Goal: Information Seeking & Learning: Learn about a topic

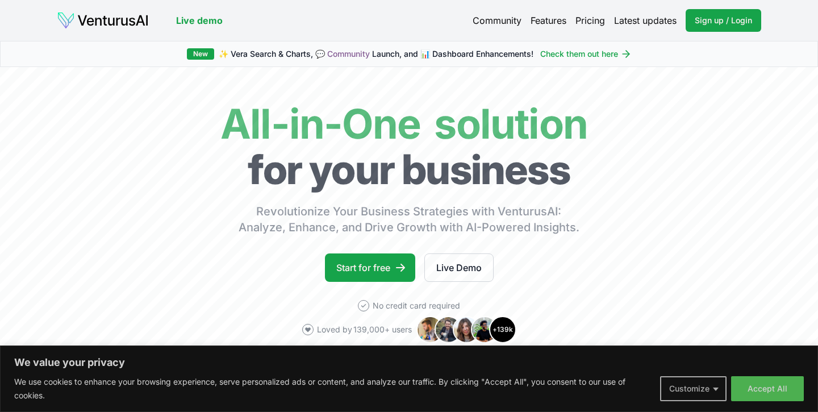
click at [703, 387] on button "Customize" at bounding box center [693, 388] width 66 height 25
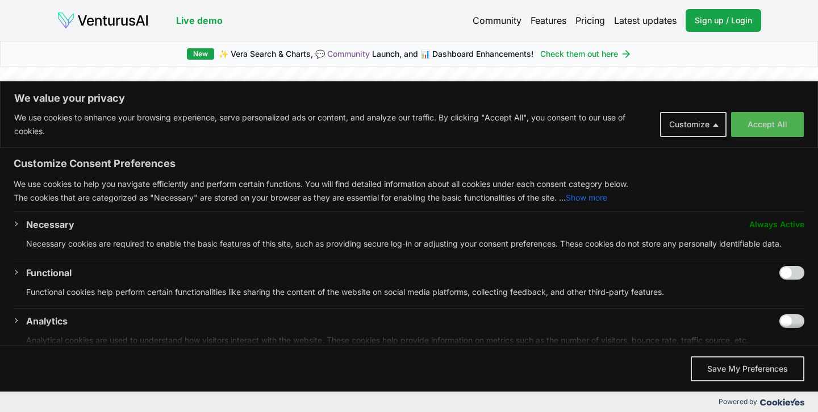
scroll to position [161, 0]
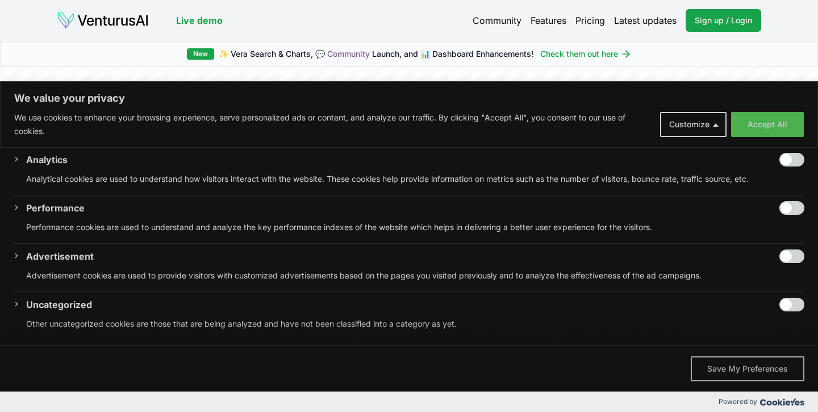
click at [715, 373] on button "Save My Preferences" at bounding box center [748, 368] width 114 height 25
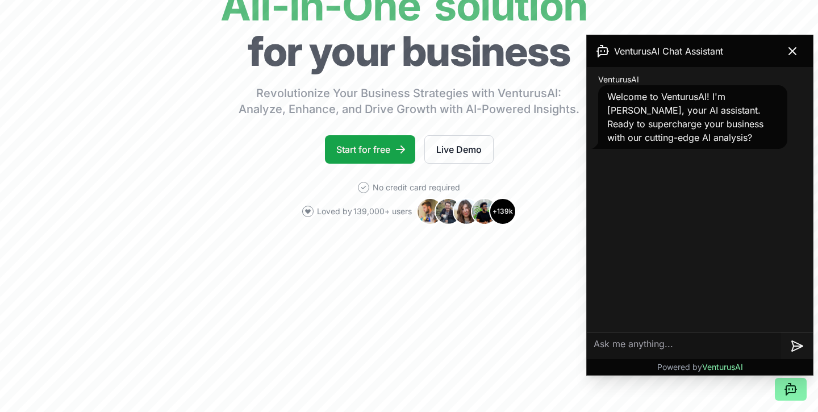
scroll to position [121, 0]
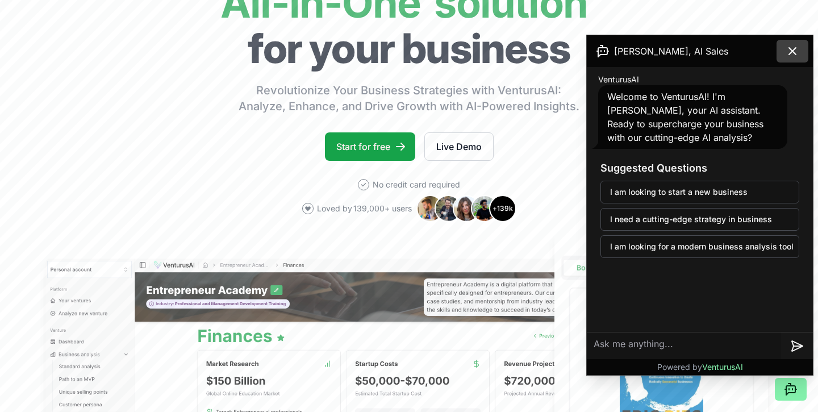
click at [790, 51] on icon at bounding box center [793, 51] width 14 height 14
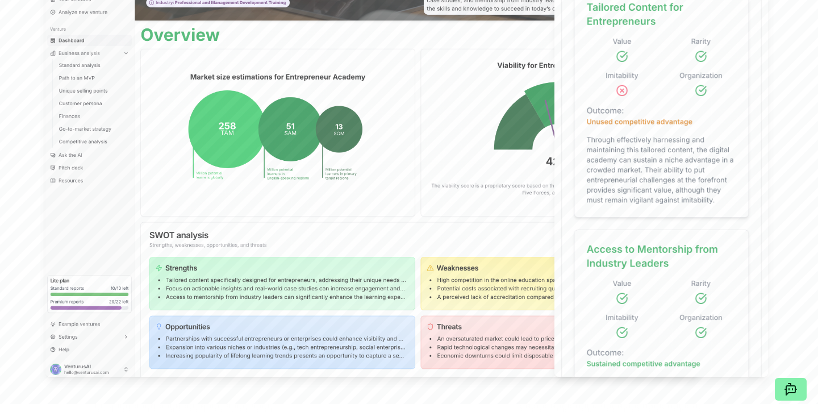
scroll to position [741, 0]
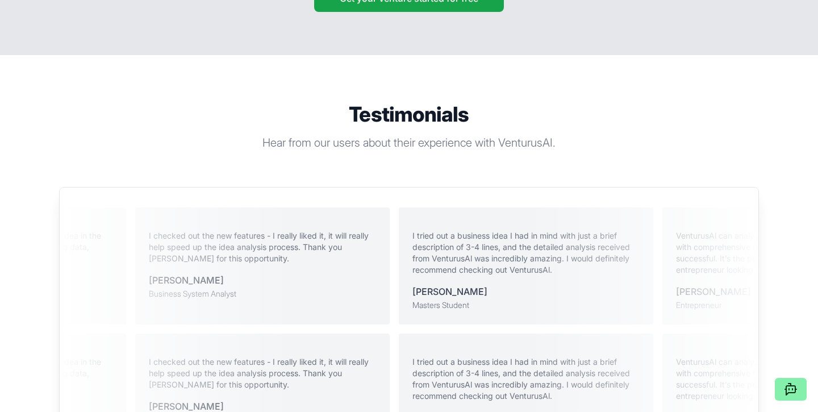
scroll to position [2759, 0]
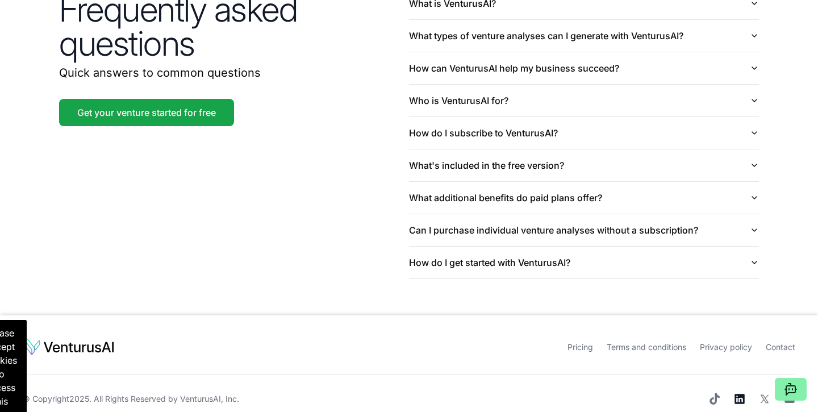
click at [738, 394] on icon at bounding box center [739, 399] width 10 height 10
click at [312, 219] on div "Frequently asked questions Quick answers to common questions Get your venture s…" at bounding box center [408, 133] width 727 height 364
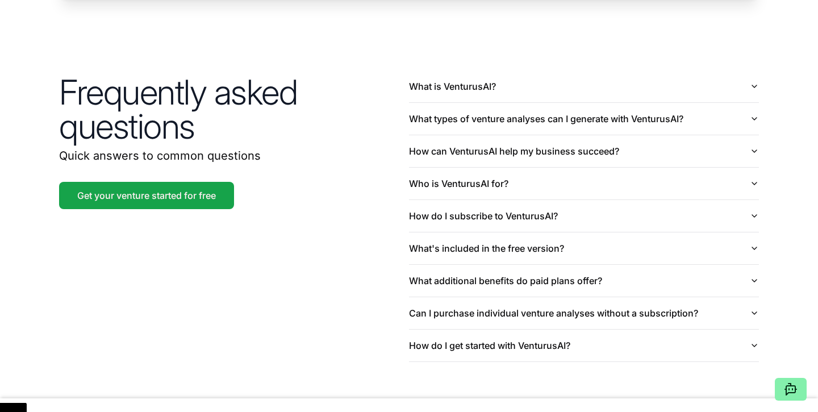
scroll to position [2675, 0]
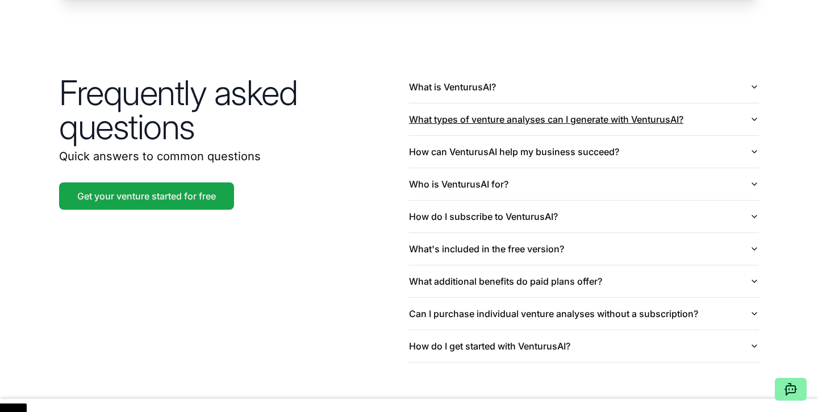
click at [500, 109] on button "What types of venture analyses can I generate with VenturusAI?" at bounding box center [584, 119] width 350 height 32
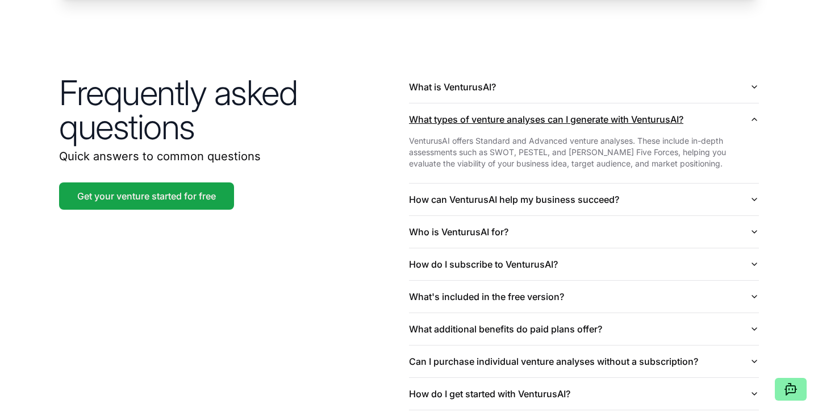
click at [500, 104] on button "What types of venture analyses can I generate with VenturusAI?" at bounding box center [584, 119] width 350 height 32
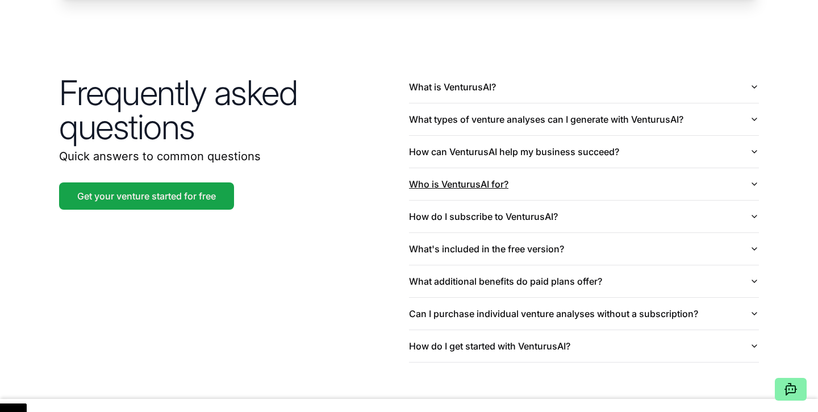
click at [452, 168] on button "Who is VenturusAI for?" at bounding box center [584, 184] width 350 height 32
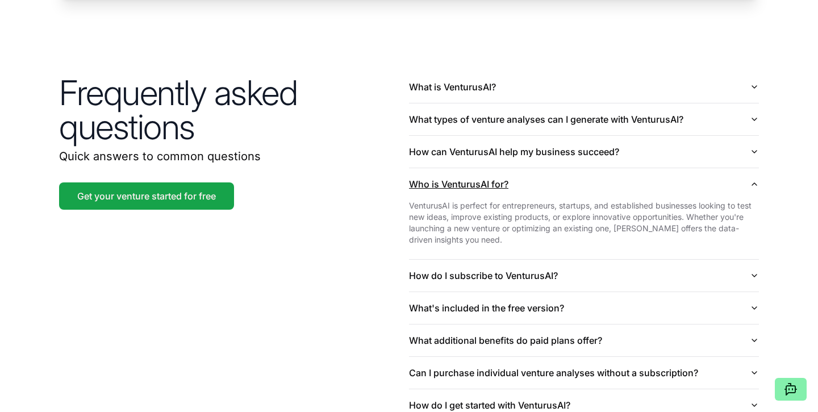
click at [452, 168] on button "Who is VenturusAI for?" at bounding box center [584, 184] width 350 height 32
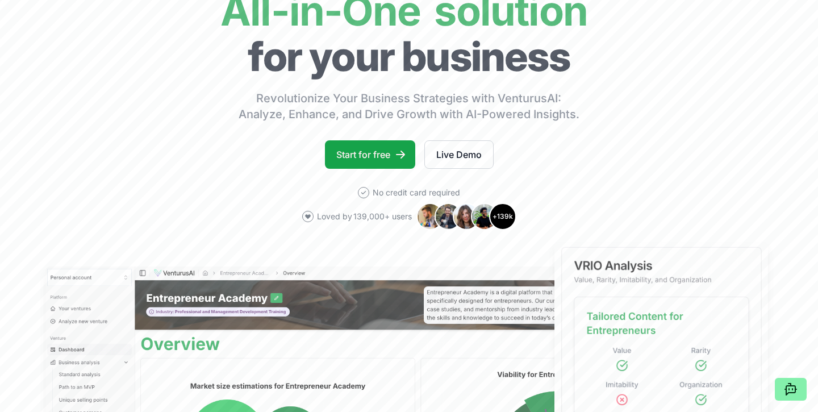
scroll to position [0, 0]
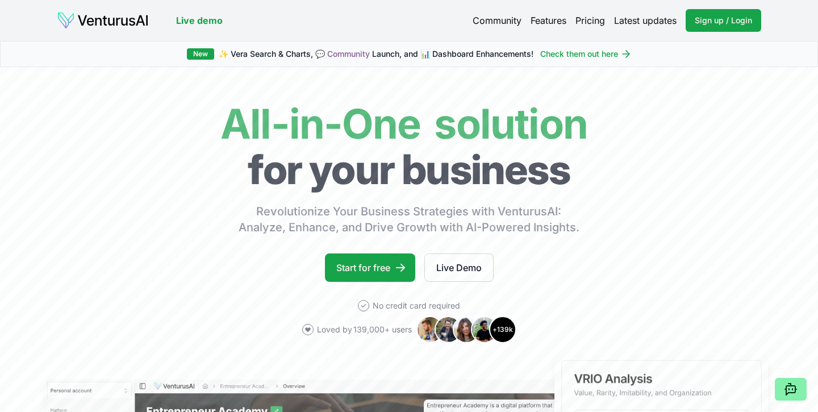
click at [591, 23] on link "Pricing" at bounding box center [590, 21] width 30 height 14
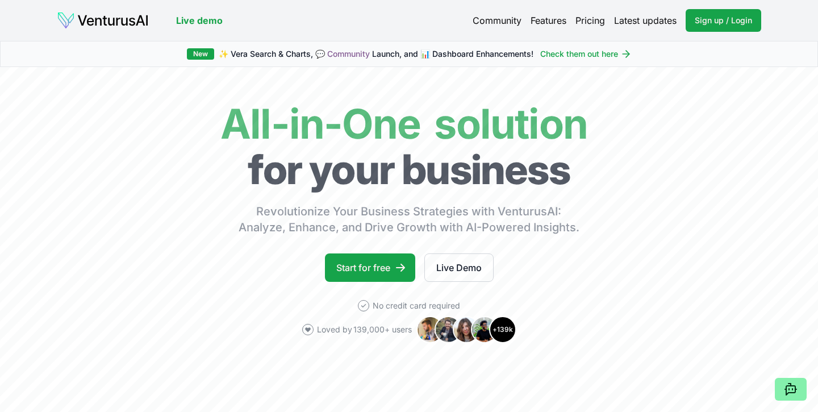
click at [587, 18] on link "Pricing" at bounding box center [590, 21] width 30 height 14
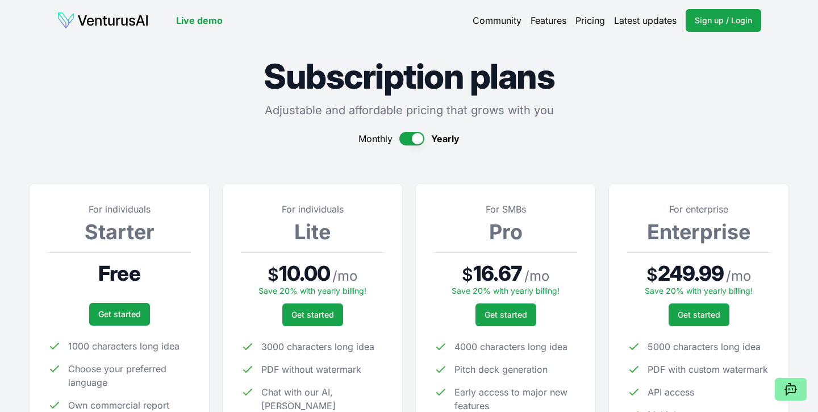
click at [411, 138] on button "button" at bounding box center [411, 139] width 25 height 14
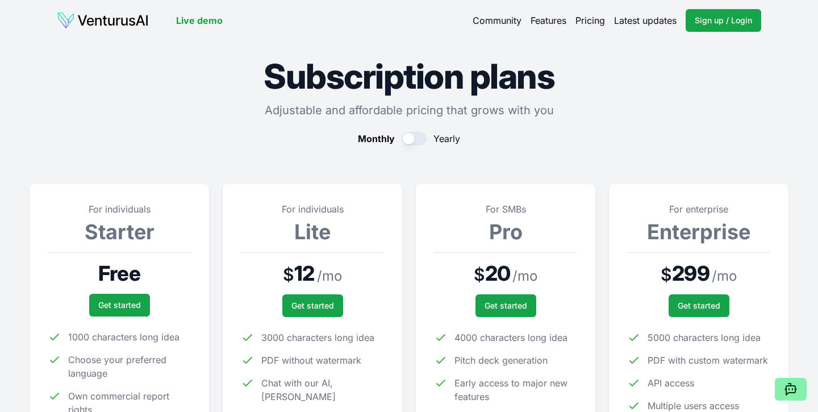
click at [422, 140] on button "button" at bounding box center [414, 139] width 25 height 14
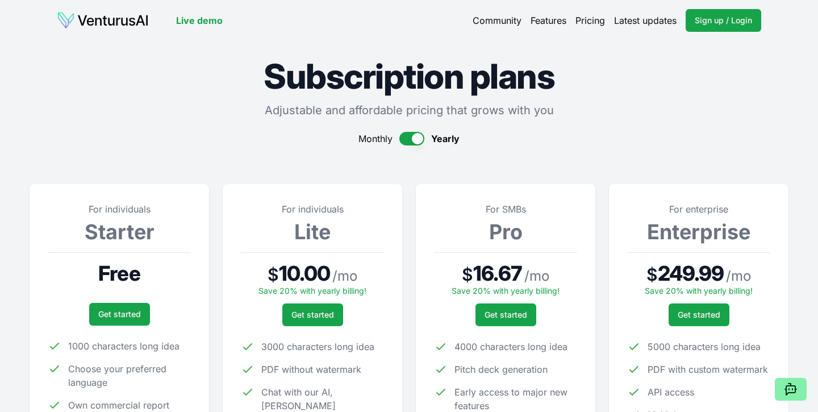
click at [402, 140] on button "button" at bounding box center [411, 139] width 25 height 14
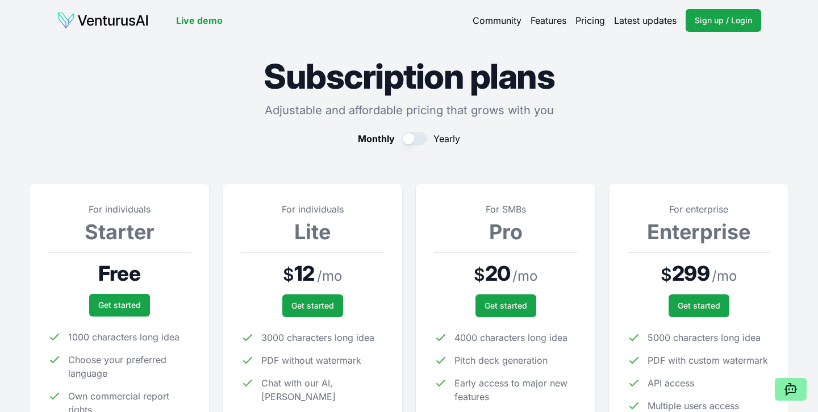
click at [488, 20] on link "Community" at bounding box center [497, 21] width 49 height 14
click at [540, 20] on link "Features" at bounding box center [549, 21] width 36 height 14
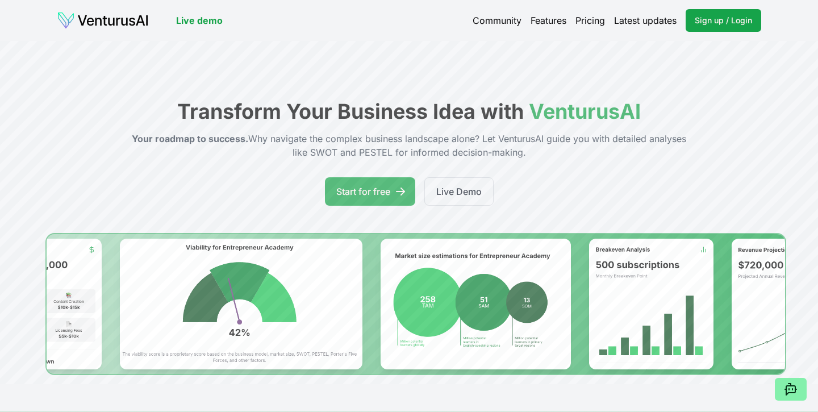
click at [200, 21] on link "Live demo" at bounding box center [199, 21] width 47 height 14
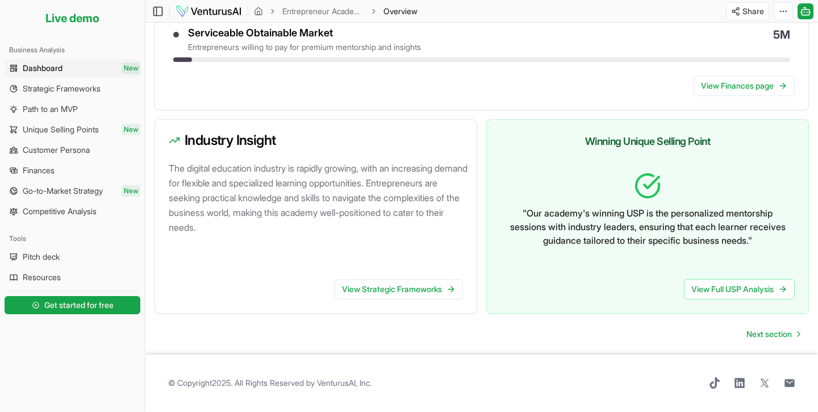
scroll to position [634, 0]
click at [87, 91] on span "Strategic Frameworks" at bounding box center [62, 88] width 78 height 11
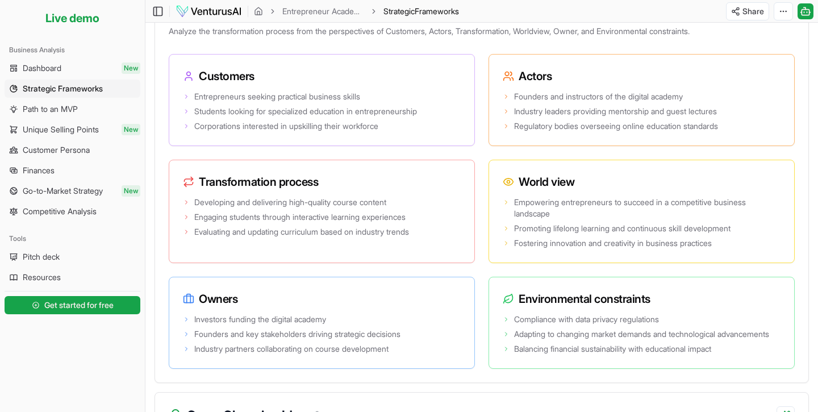
scroll to position [2160, 0]
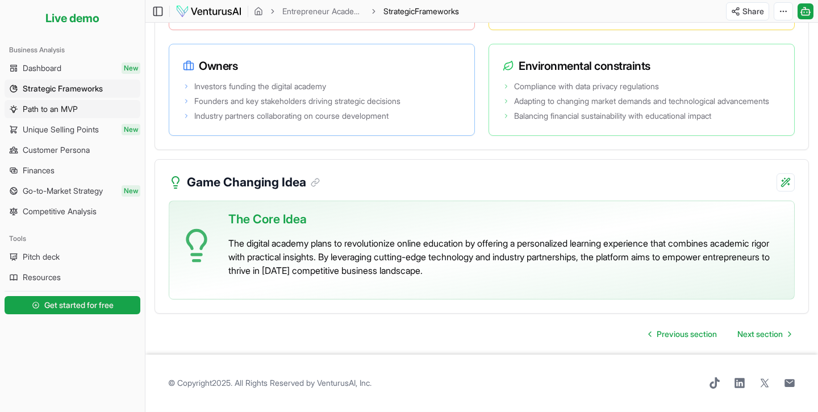
click at [64, 113] on span "Path to an MVP" at bounding box center [50, 108] width 55 height 11
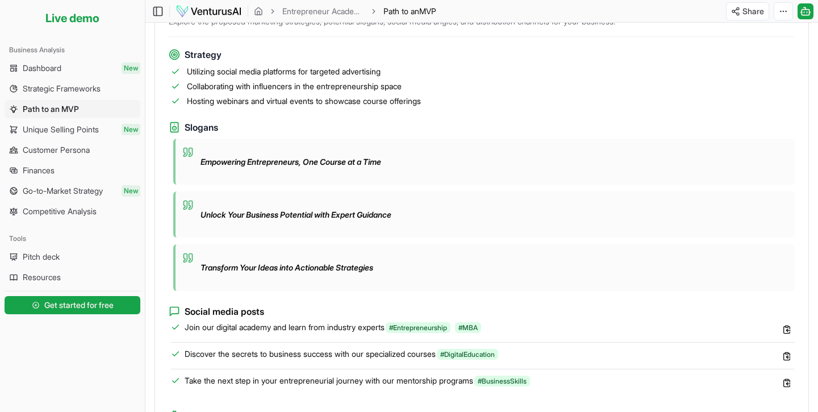
scroll to position [1168, 0]
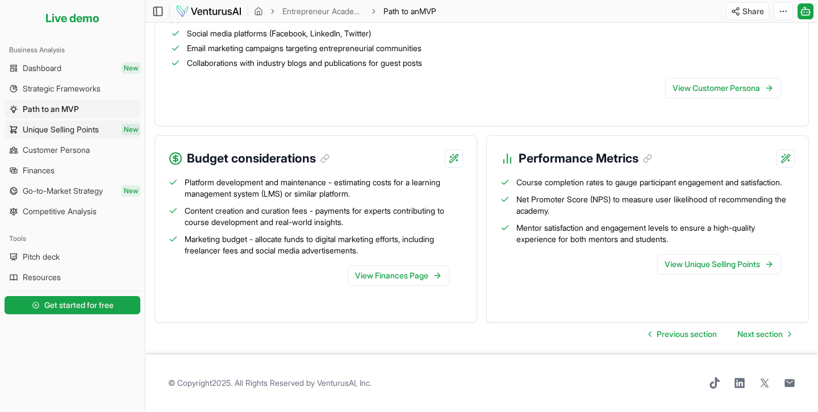
click at [65, 137] on link "Unique Selling Points New" at bounding box center [73, 129] width 136 height 18
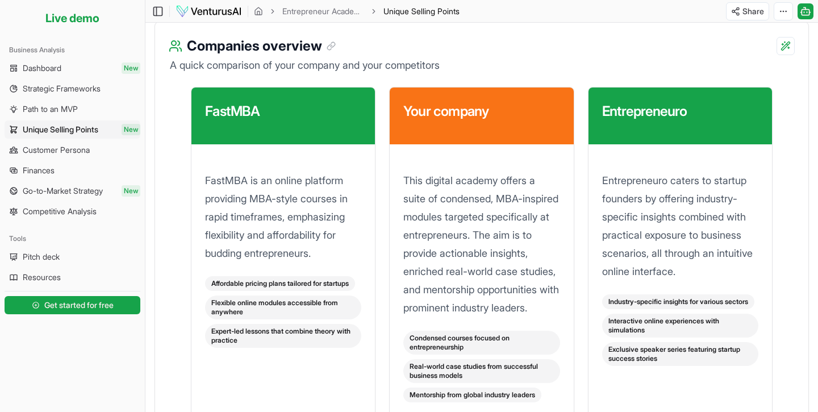
scroll to position [1454, 0]
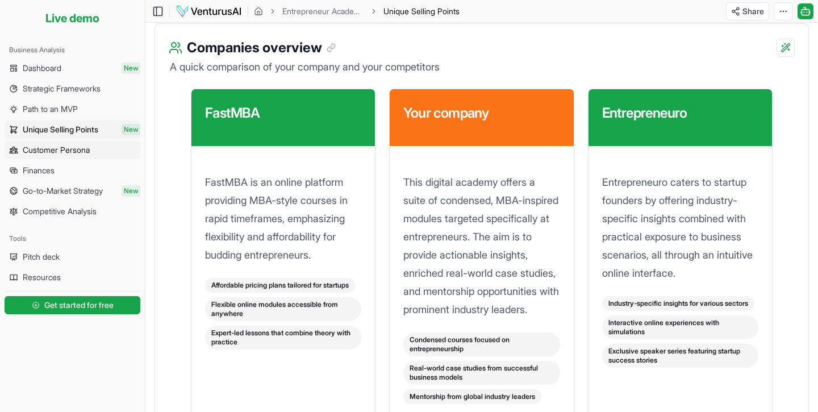
click at [67, 153] on span "Customer Persona" at bounding box center [56, 149] width 67 height 11
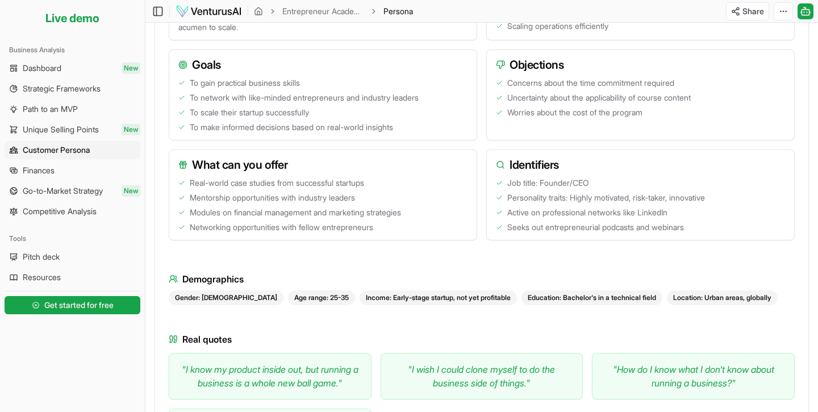
scroll to position [594, 0]
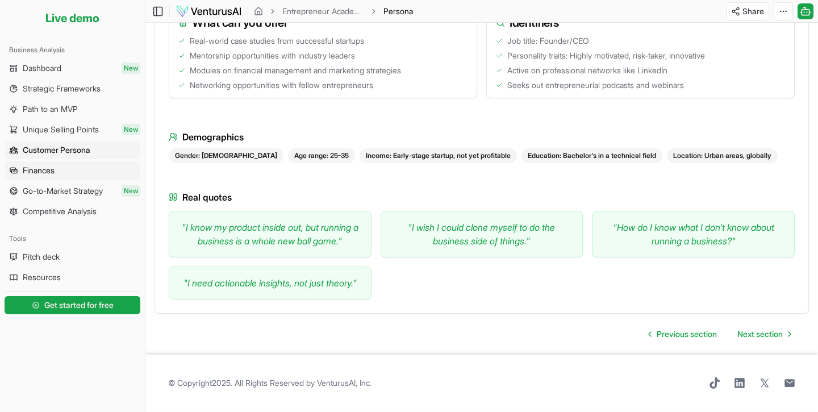
click at [57, 169] on link "Finances" at bounding box center [73, 170] width 136 height 18
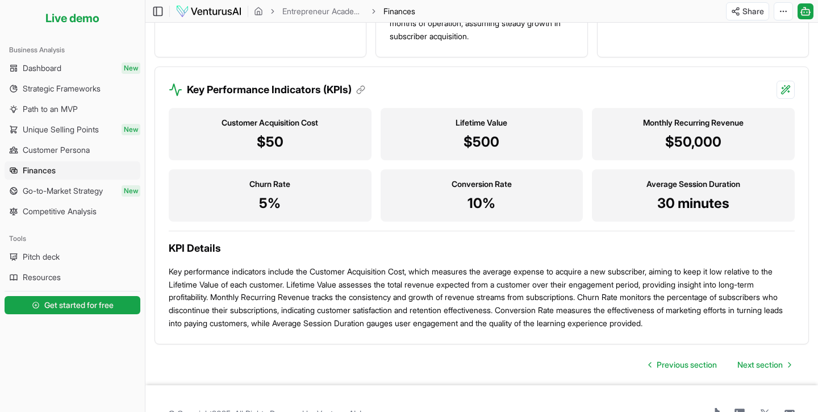
scroll to position [1181, 0]
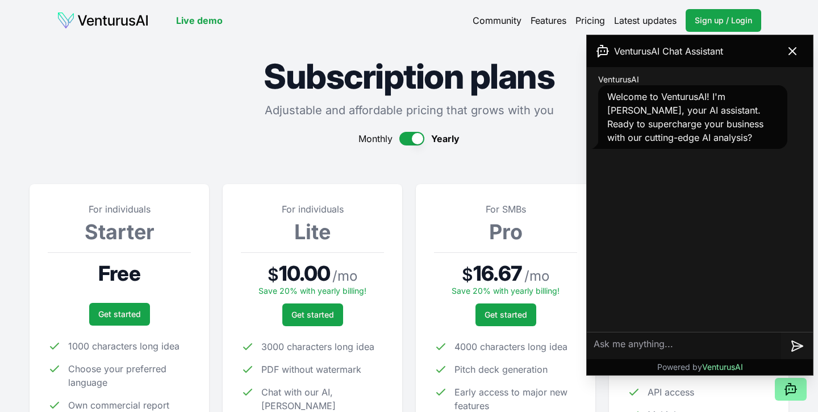
scroll to position [1346, 0]
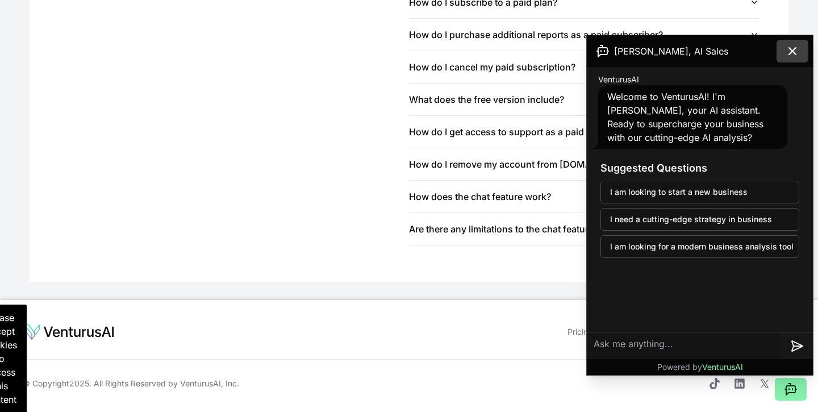
click at [793, 52] on icon at bounding box center [792, 51] width 7 height 7
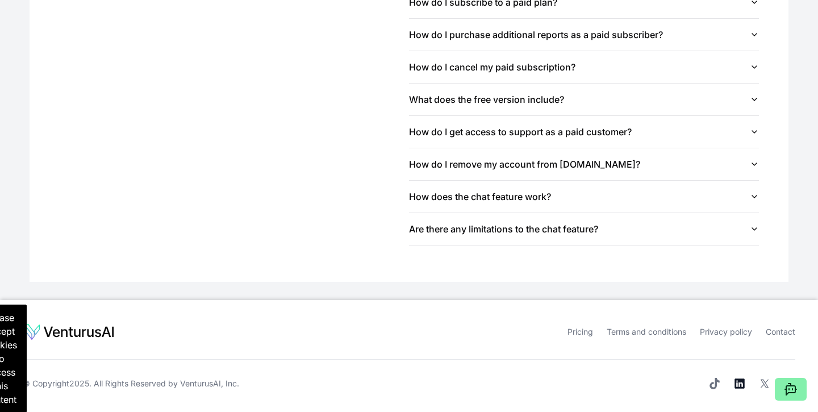
click at [739, 387] on icon at bounding box center [739, 383] width 10 height 10
